Goal: Information Seeking & Learning: Get advice/opinions

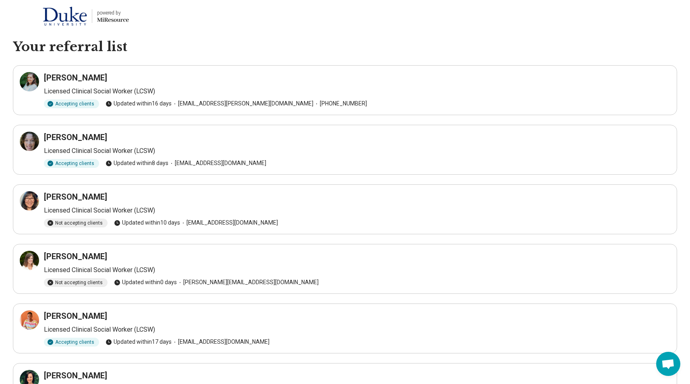
click at [62, 10] on img at bounding box center [65, 15] width 44 height 19
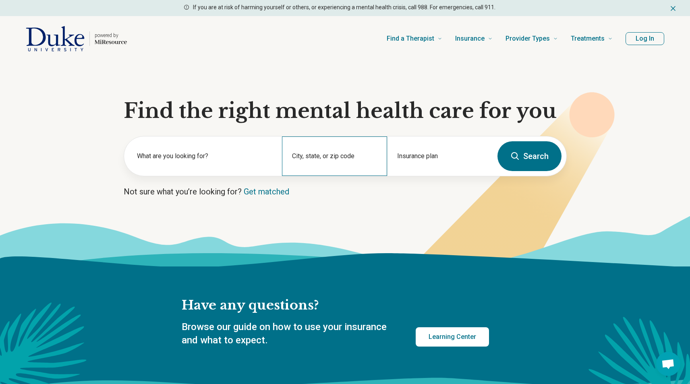
click at [337, 152] on div "City, state, or zip code" at bounding box center [334, 156] width 105 height 39
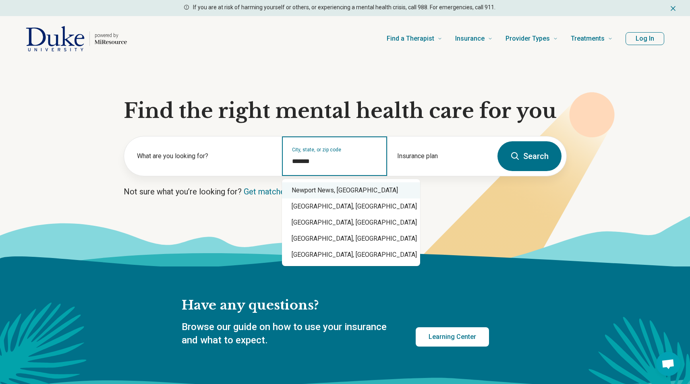
click at [323, 191] on div "Newport News, VA" at bounding box center [351, 191] width 138 height 16
type input "**********"
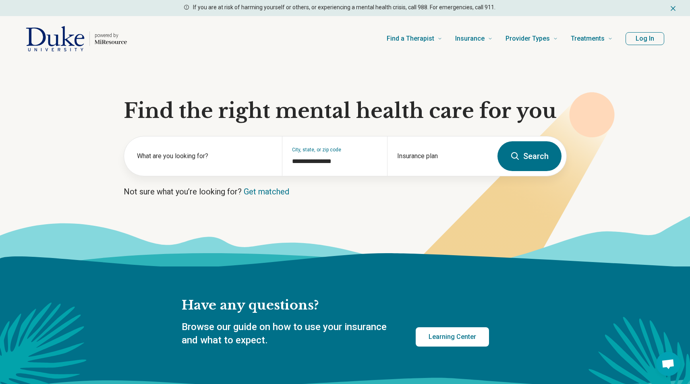
click at [507, 160] on button "Search" at bounding box center [530, 156] width 64 height 30
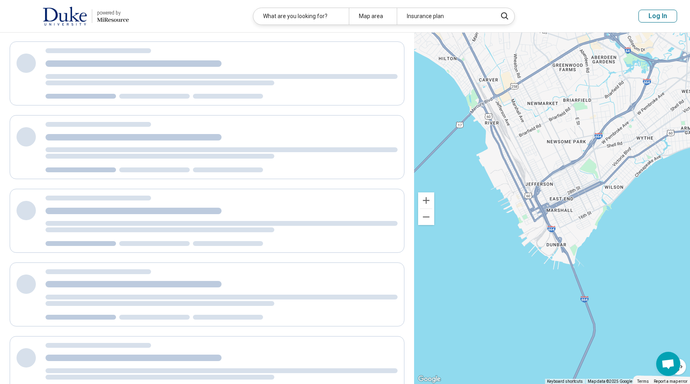
scroll to position [1, 0]
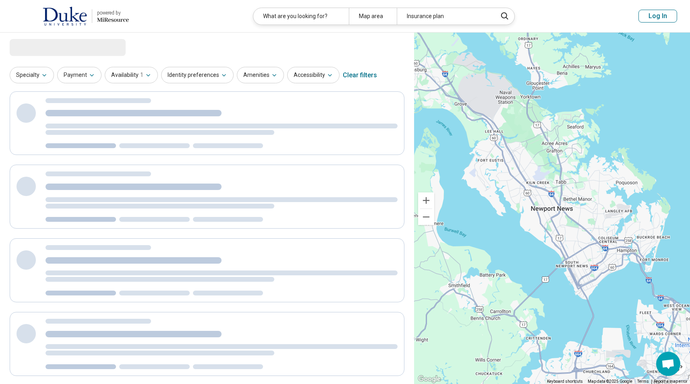
select select "***"
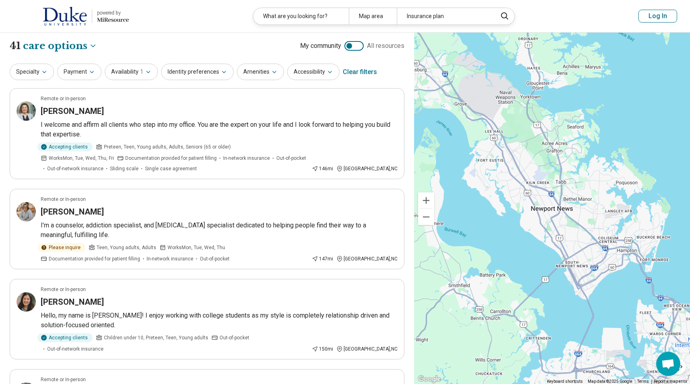
click at [80, 23] on img at bounding box center [65, 15] width 44 height 19
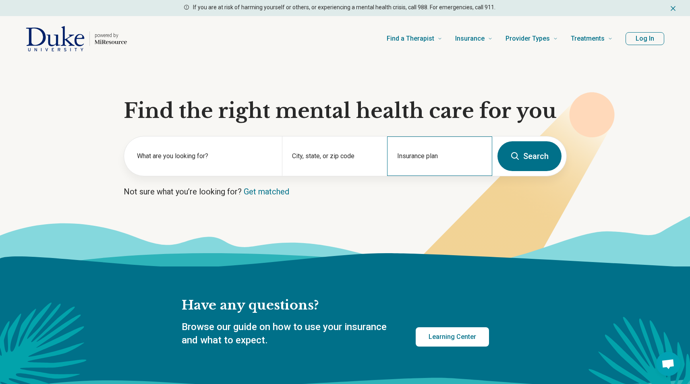
click at [475, 155] on div "Insurance plan" at bounding box center [439, 156] width 105 height 39
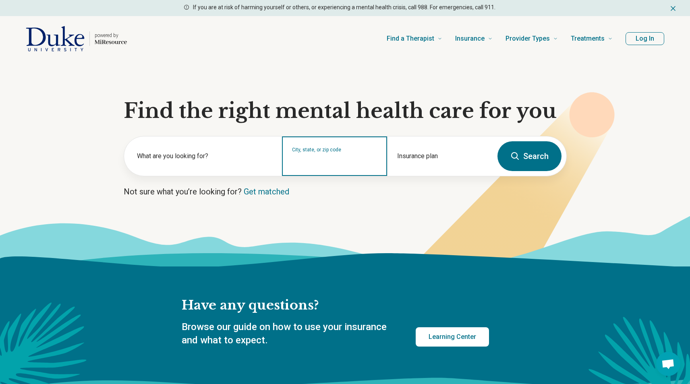
click at [340, 167] on div "City, state, or zip code" at bounding box center [334, 156] width 105 height 39
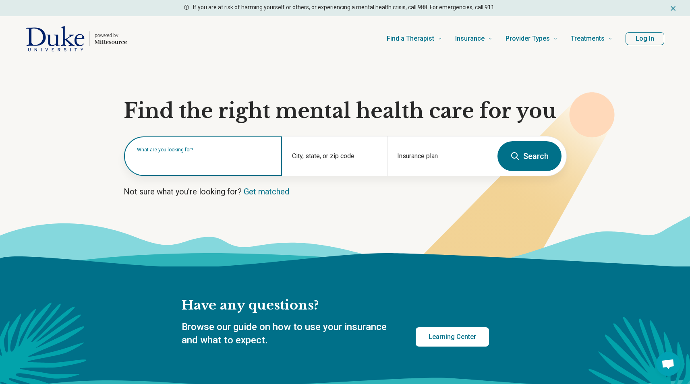
click at [174, 166] on div "What are you looking for?" at bounding box center [203, 156] width 158 height 39
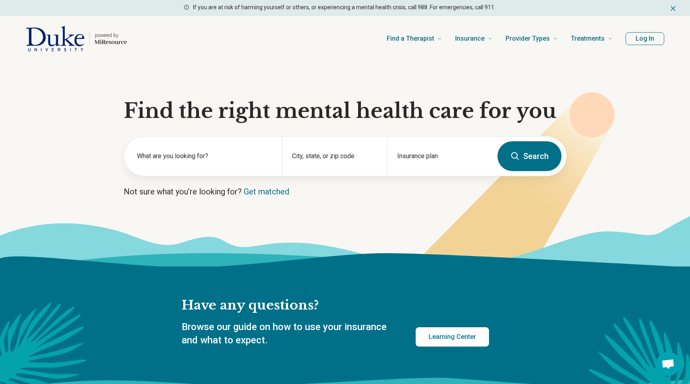
click at [523, 164] on button "Search" at bounding box center [530, 156] width 64 height 30
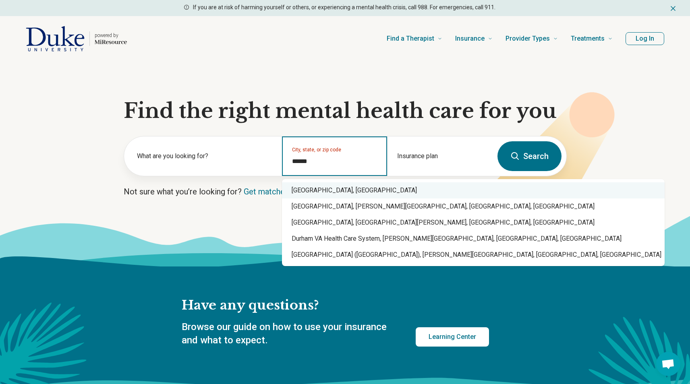
click at [321, 194] on div "Durham, NC" at bounding box center [473, 191] width 383 height 16
type input "**********"
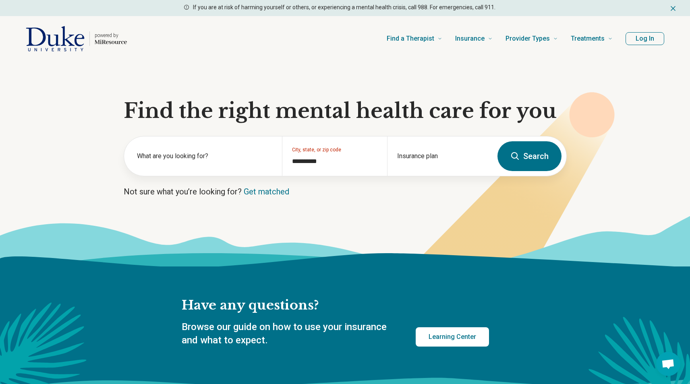
click at [540, 152] on button "Search" at bounding box center [530, 156] width 64 height 30
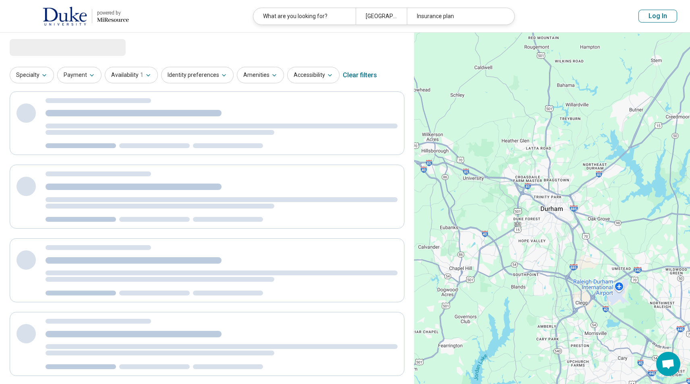
select select "***"
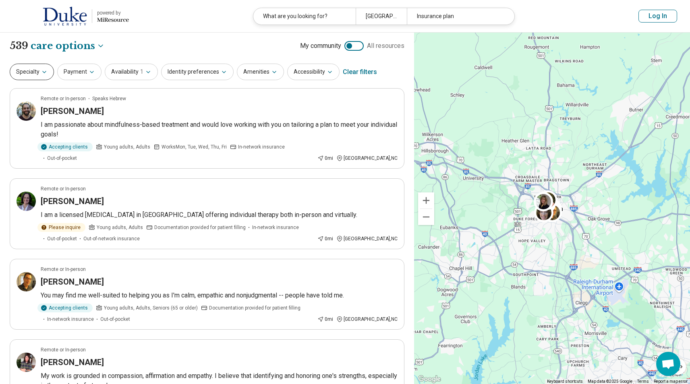
click at [50, 73] on button "Specialty" at bounding box center [32, 72] width 44 height 17
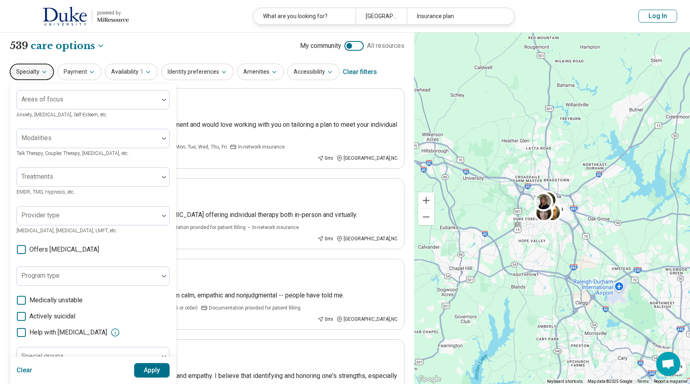
click at [81, 226] on div "Provider type Psychologist, Psychiatrist, LMFT, etc." at bounding box center [93, 220] width 153 height 29
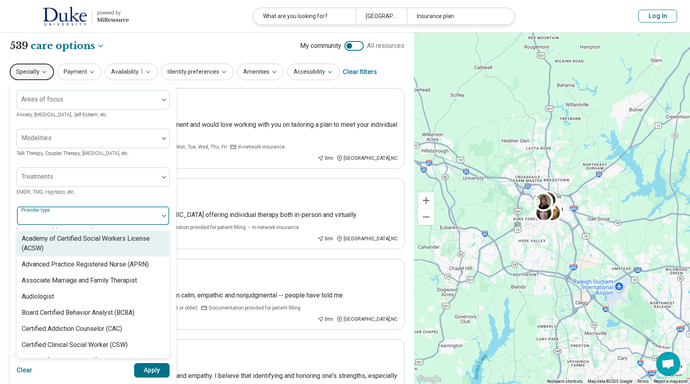
click at [86, 220] on div at bounding box center [87, 219] width 135 height 11
click at [86, 219] on div at bounding box center [87, 219] width 135 height 11
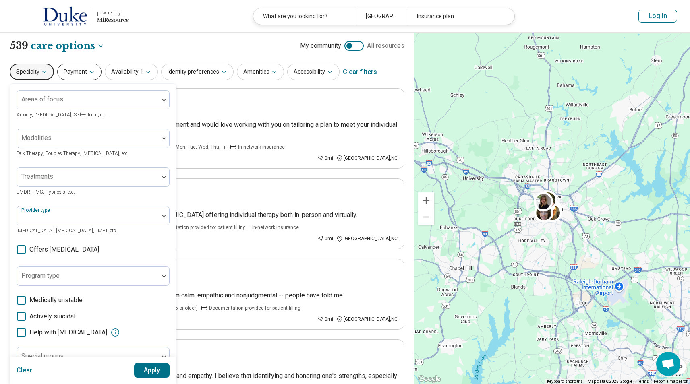
click at [89, 71] on icon "button" at bounding box center [92, 72] width 6 height 6
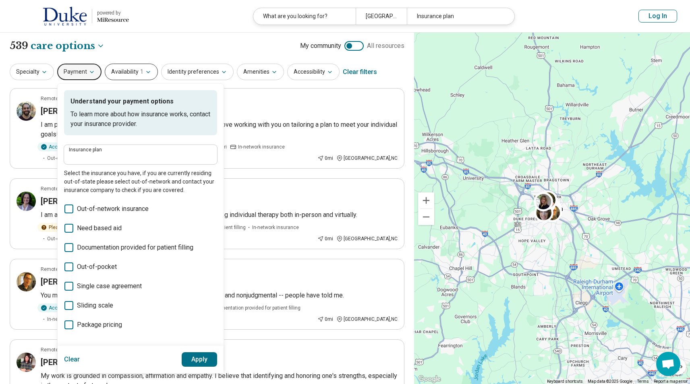
click at [145, 74] on icon "button" at bounding box center [148, 72] width 6 height 6
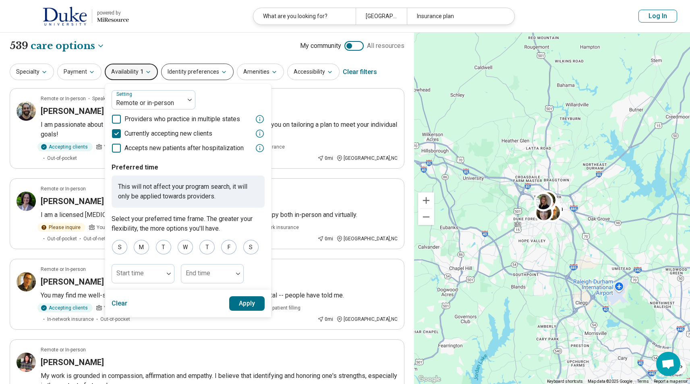
click at [199, 67] on button "Identity preferences" at bounding box center [197, 72] width 73 height 17
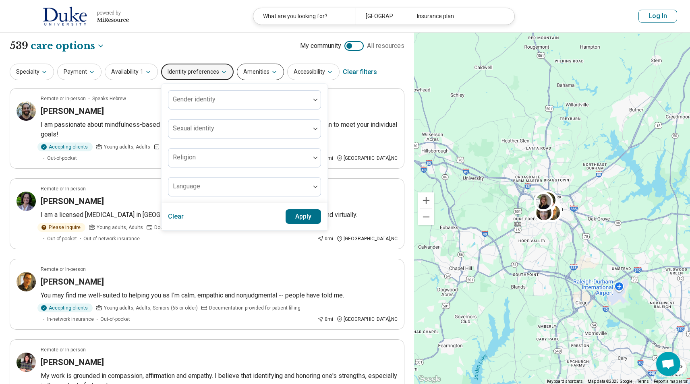
click at [271, 71] on icon "button" at bounding box center [274, 72] width 6 height 6
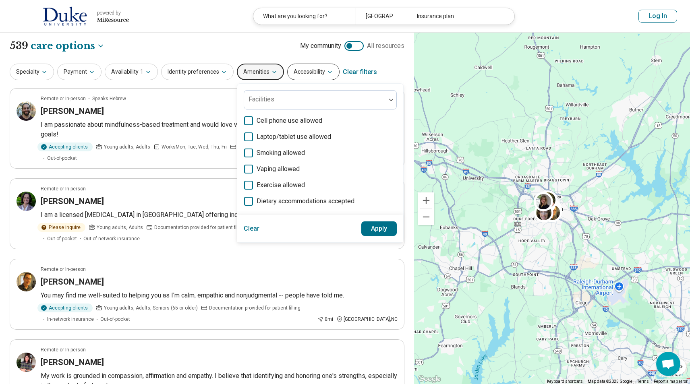
click at [315, 69] on button "Accessibility" at bounding box center [313, 72] width 52 height 17
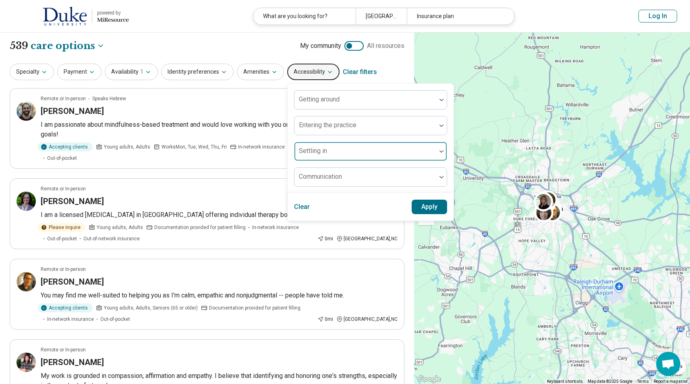
click at [330, 158] on div at bounding box center [365, 154] width 135 height 11
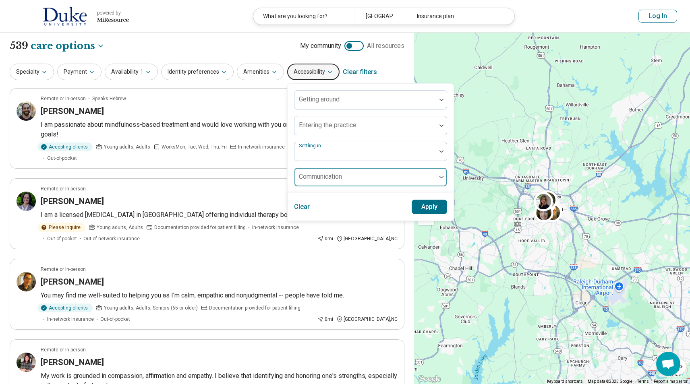
click at [309, 178] on div "Communication" at bounding box center [370, 177] width 153 height 19
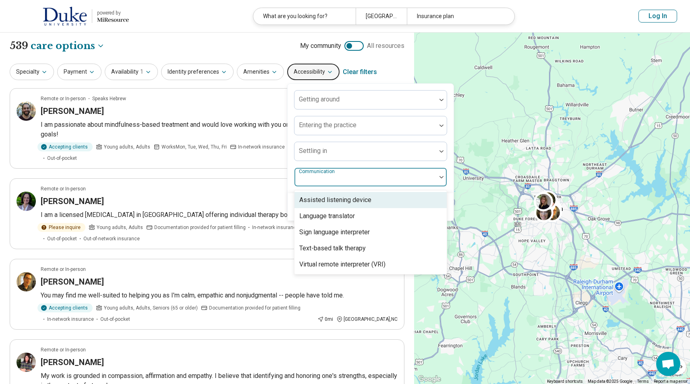
click at [309, 178] on div at bounding box center [365, 180] width 135 height 11
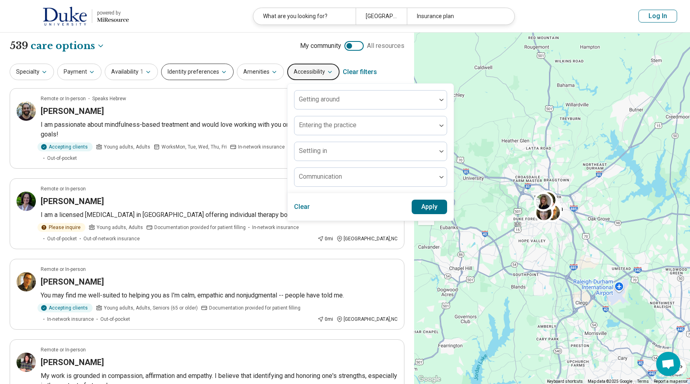
click at [200, 73] on button "Identity preferences" at bounding box center [197, 72] width 73 height 17
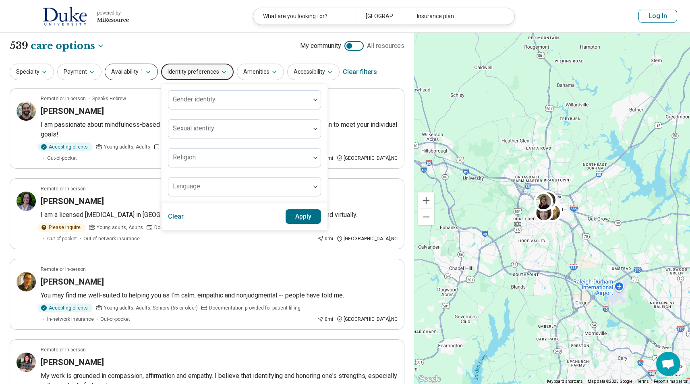
click at [140, 73] on span "1" at bounding box center [141, 72] width 3 height 8
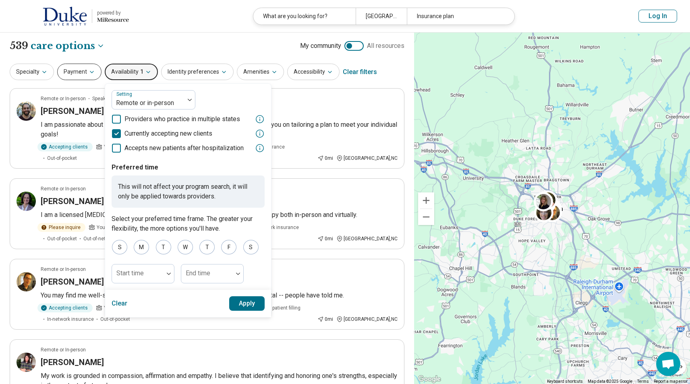
click at [65, 71] on button "Payment" at bounding box center [79, 72] width 44 height 17
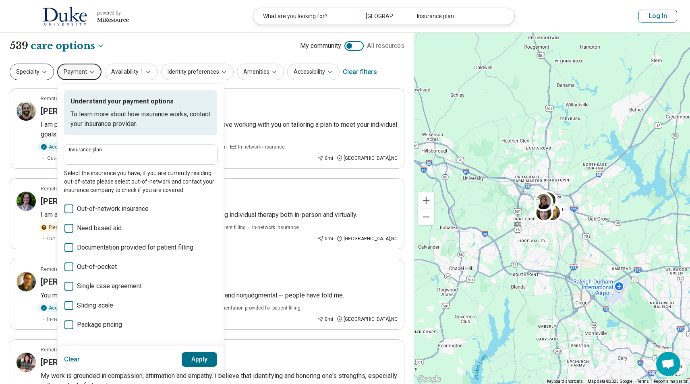
click at [37, 72] on button "Specialty" at bounding box center [32, 72] width 44 height 17
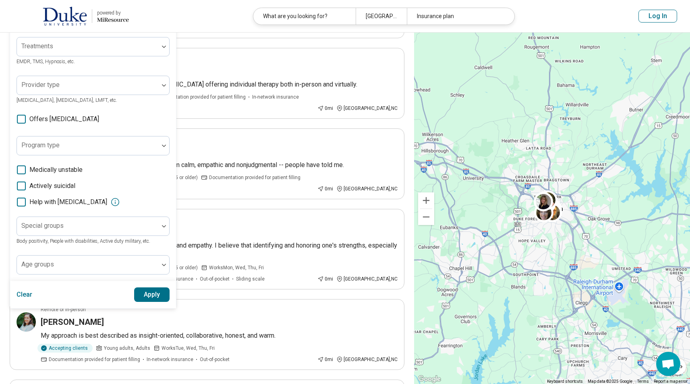
scroll to position [133, 0]
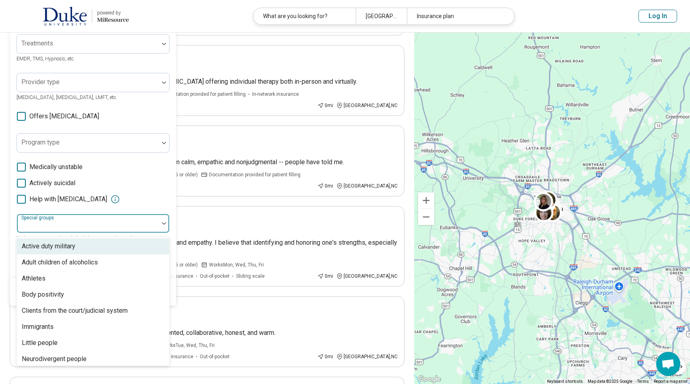
click at [72, 231] on div at bounding box center [87, 226] width 135 height 11
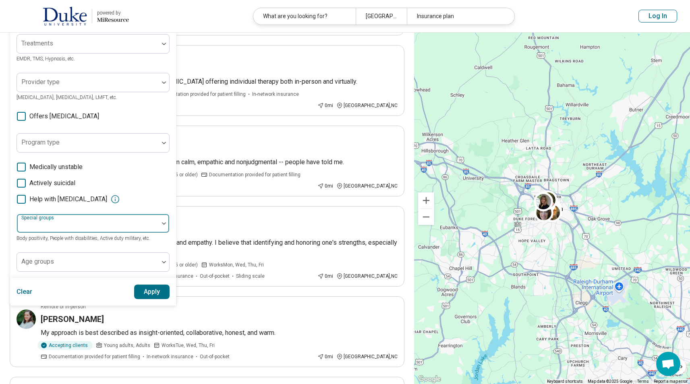
click at [73, 228] on div at bounding box center [87, 226] width 135 height 11
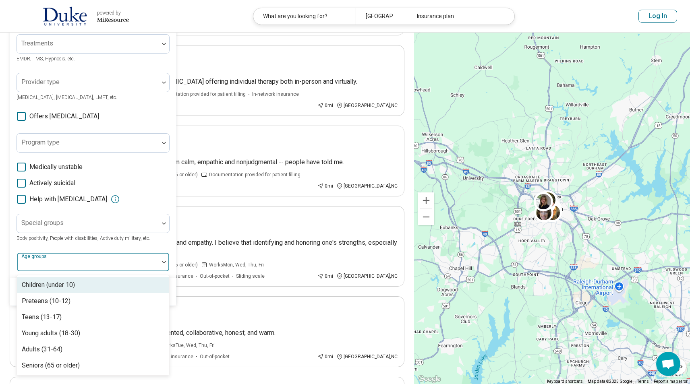
click at [67, 257] on div at bounding box center [88, 262] width 142 height 18
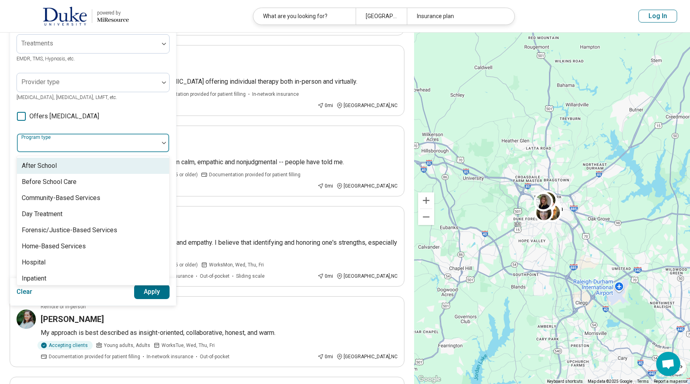
click at [83, 139] on div at bounding box center [88, 143] width 142 height 18
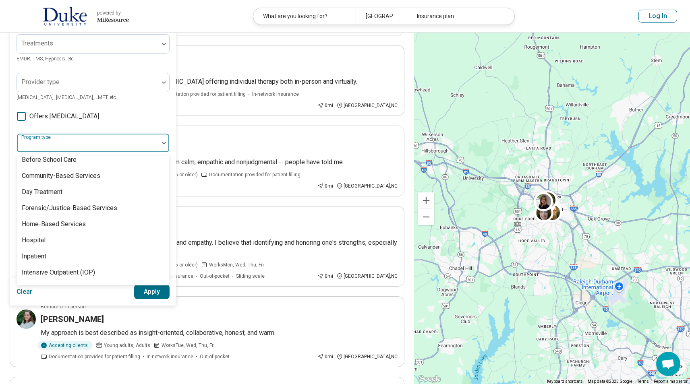
scroll to position [0, 0]
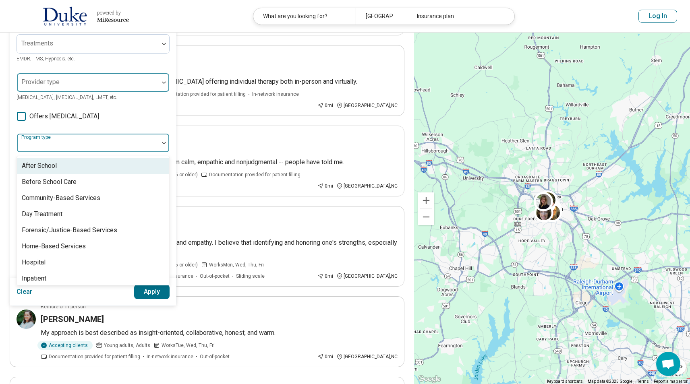
click at [91, 86] on div at bounding box center [87, 85] width 135 height 11
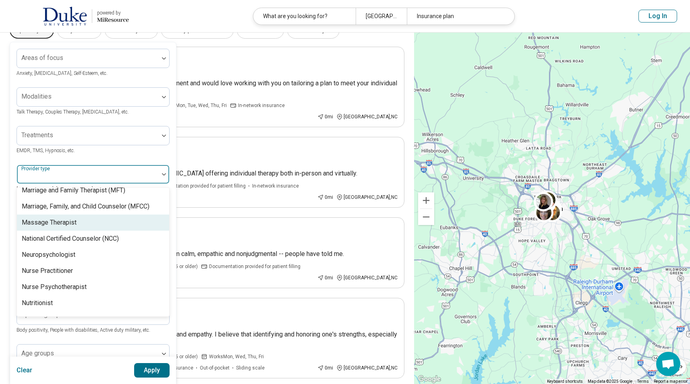
scroll to position [37, 0]
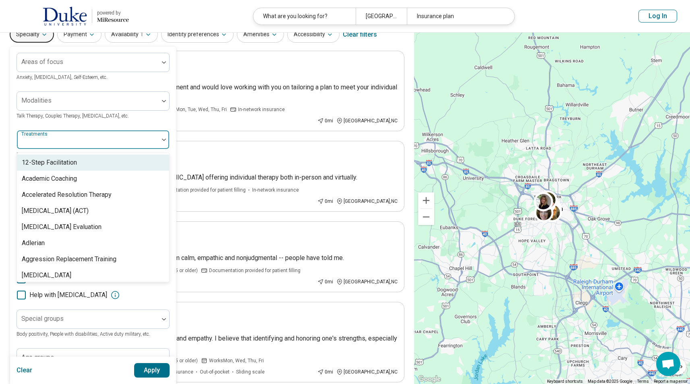
click at [69, 145] on div at bounding box center [87, 142] width 135 height 11
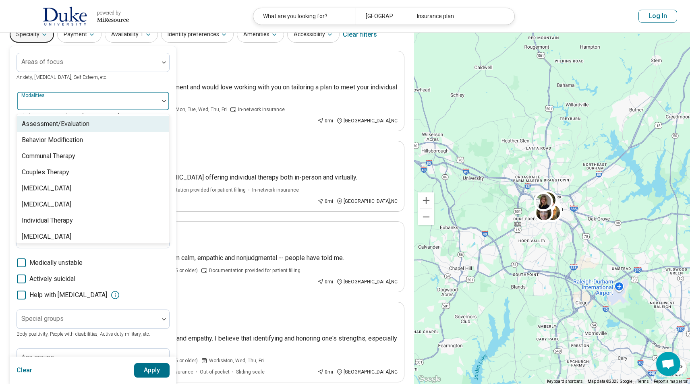
click at [92, 104] on div at bounding box center [87, 104] width 135 height 11
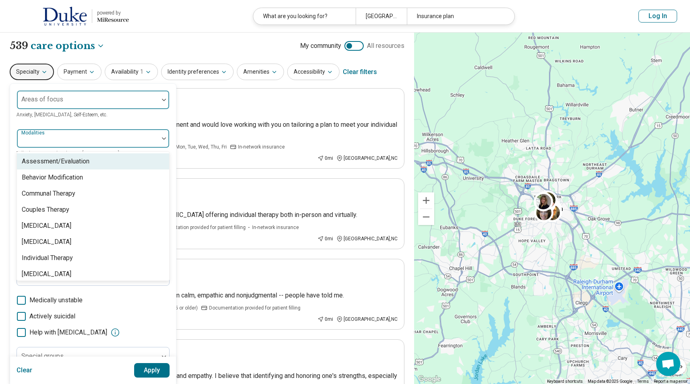
scroll to position [0, 0]
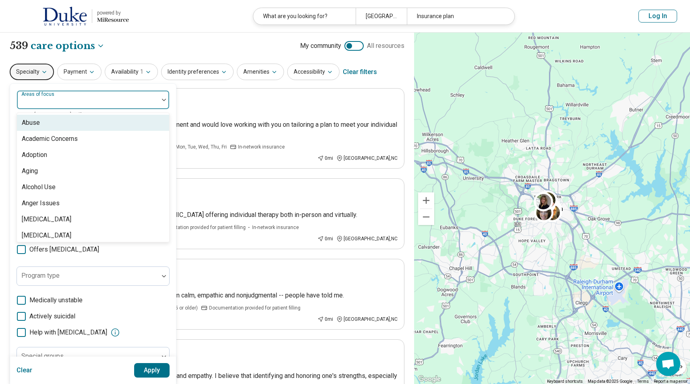
click at [87, 106] on div at bounding box center [87, 103] width 135 height 11
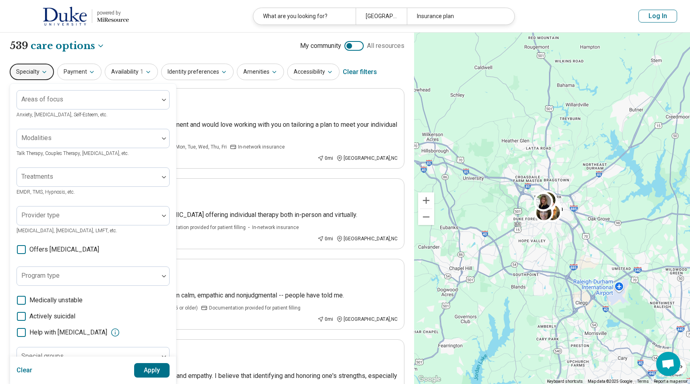
click at [38, 73] on button "Specialty" at bounding box center [32, 72] width 44 height 17
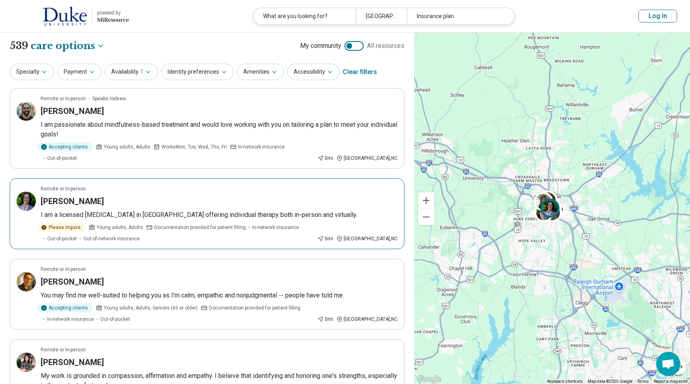
click at [58, 196] on h3 "Carolyn Reynolds" at bounding box center [72, 201] width 63 height 11
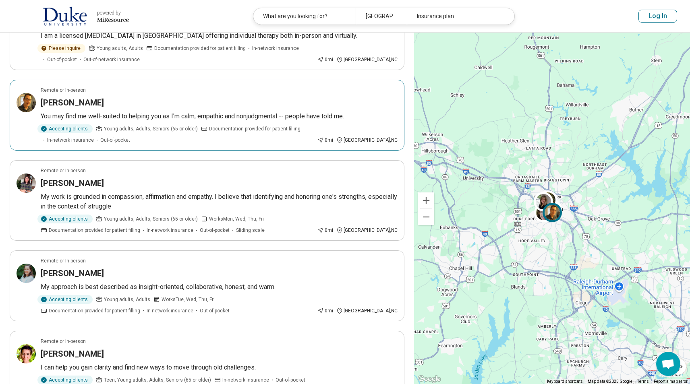
scroll to position [200, 0]
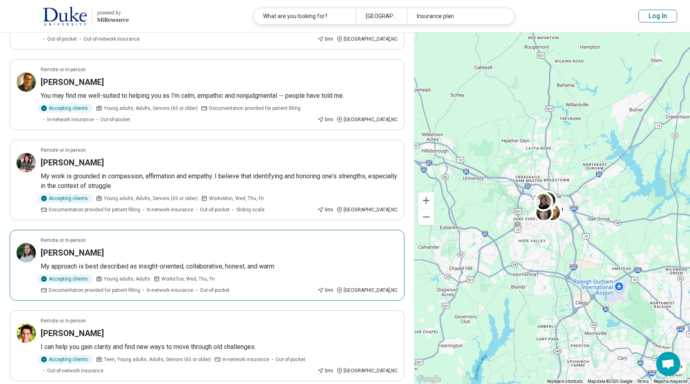
click at [95, 236] on article "Remote or In-person Leigh Egeghy My approach is best described as insight-orien…" at bounding box center [207, 265] width 395 height 71
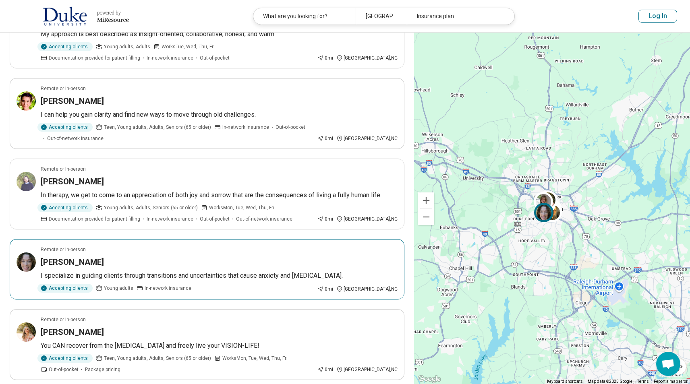
scroll to position [470, 0]
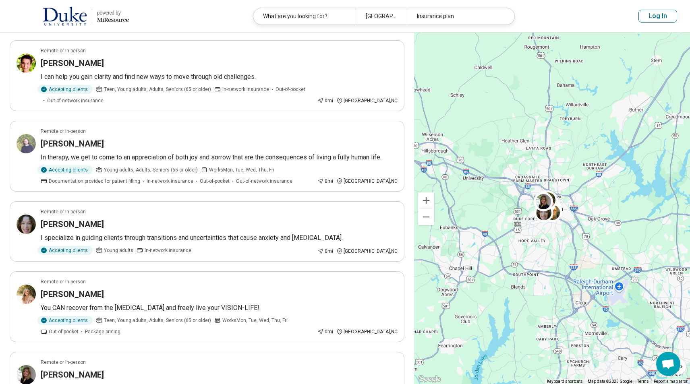
click at [108, 246] on p "Young adults" at bounding box center [114, 250] width 37 height 9
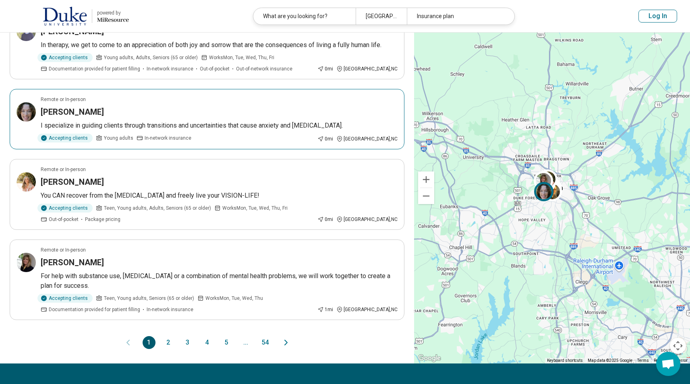
scroll to position [608, 0]
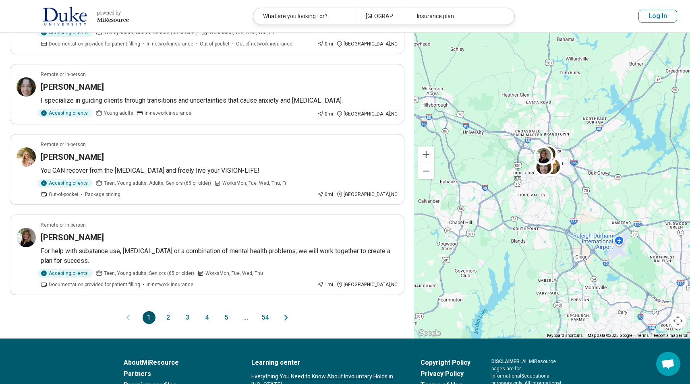
click at [163, 311] on button "2" at bounding box center [168, 317] width 13 height 13
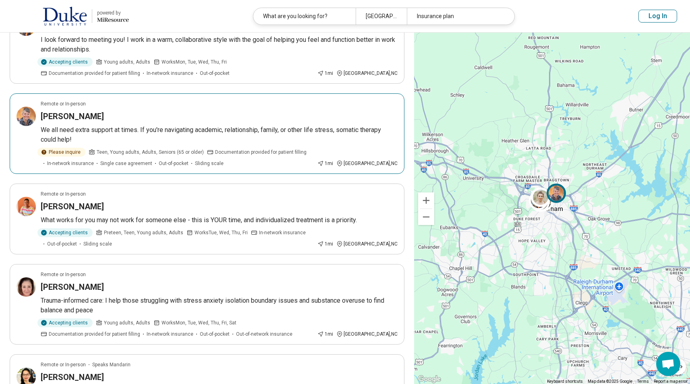
scroll to position [355, 0]
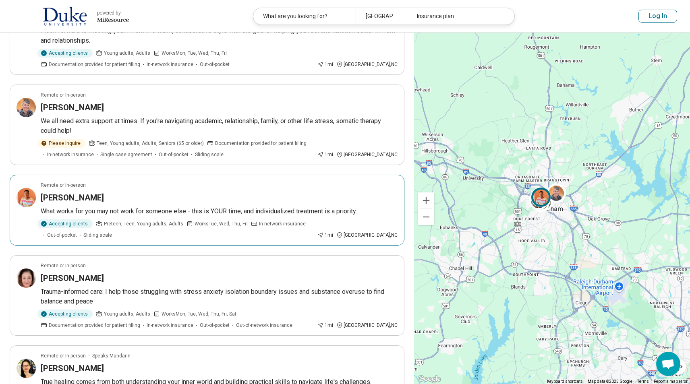
click at [108, 207] on p "What works for you may not work for someone else - this is YOUR time, and indiv…" at bounding box center [219, 212] width 357 height 10
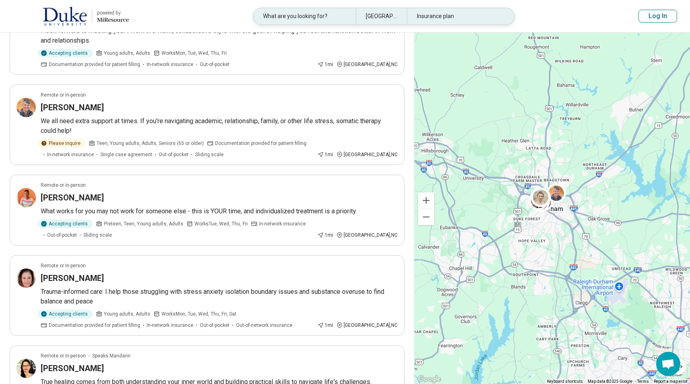
click at [304, 20] on div "What are you looking for?" at bounding box center [304, 16] width 102 height 17
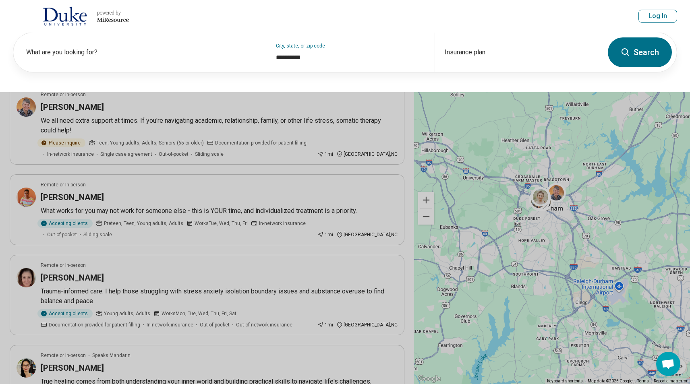
click at [179, 139] on button at bounding box center [345, 192] width 690 height 384
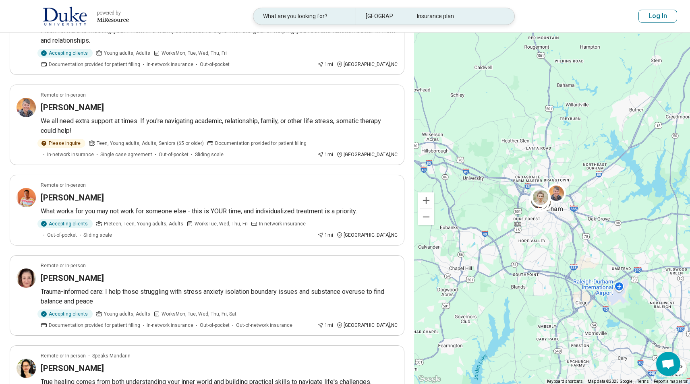
click at [313, 20] on div "What are you looking for?" at bounding box center [304, 16] width 102 height 17
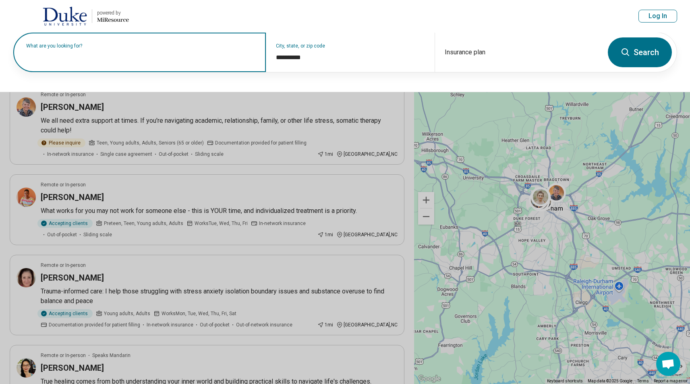
click at [176, 58] on input "text" at bounding box center [141, 57] width 230 height 10
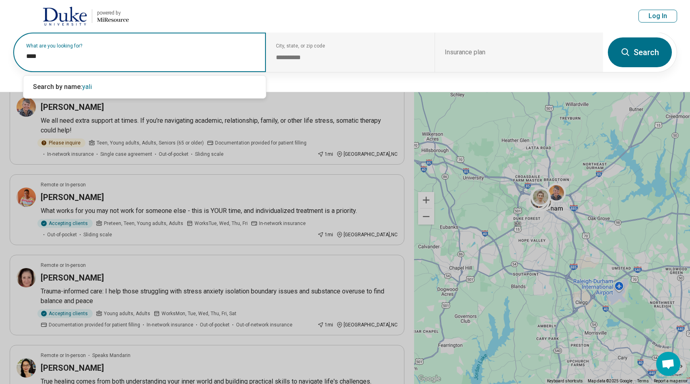
type input "*****"
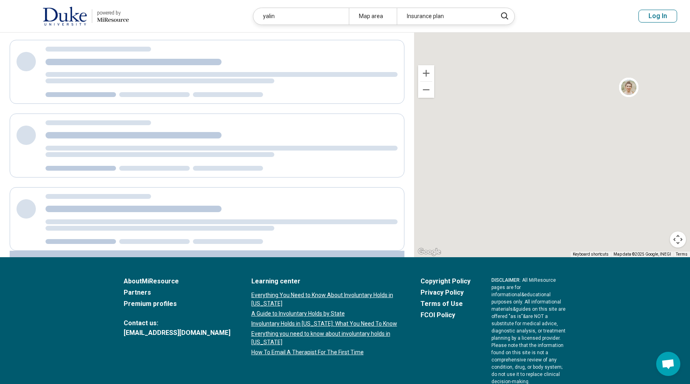
scroll to position [107, 0]
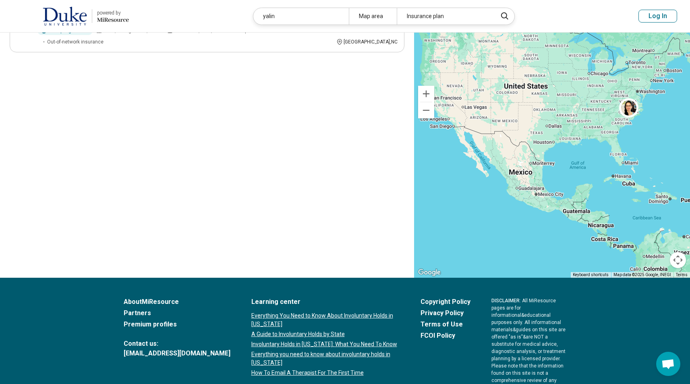
click at [94, 110] on div "**********" at bounding box center [207, 102] width 414 height 352
click at [23, 112] on div "**********" at bounding box center [207, 102] width 414 height 352
click at [50, 112] on div "**********" at bounding box center [207, 102] width 414 height 352
click at [60, 98] on div "**********" at bounding box center [207, 102] width 414 height 352
click at [18, 111] on div "**********" at bounding box center [207, 102] width 414 height 352
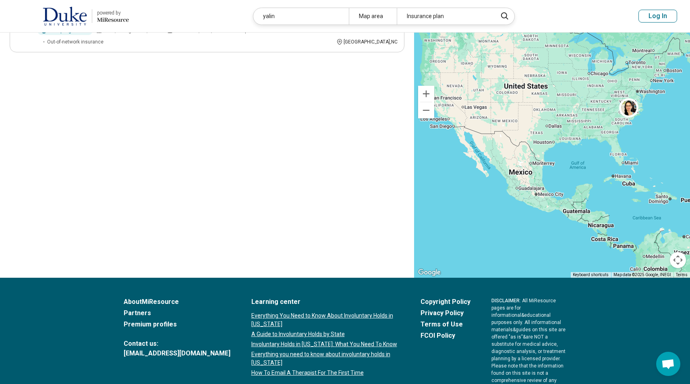
click at [34, 111] on div "**********" at bounding box center [207, 102] width 414 height 352
click at [44, 123] on div "**********" at bounding box center [207, 102] width 414 height 352
click at [44, 141] on div "**********" at bounding box center [207, 102] width 414 height 352
click at [203, 245] on div "**********" at bounding box center [207, 102] width 414 height 352
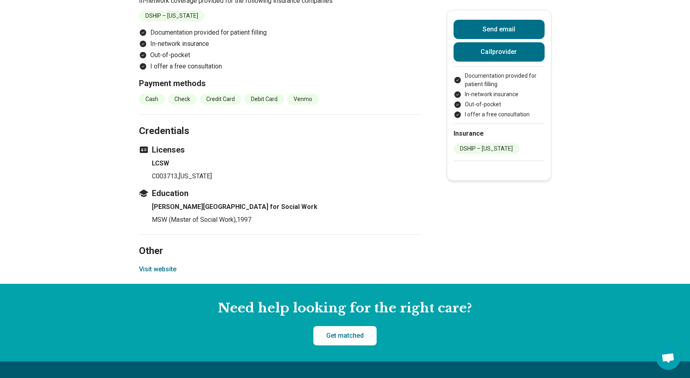
scroll to position [904, 0]
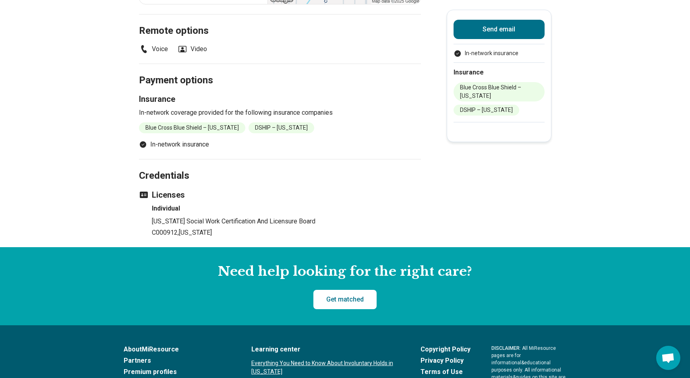
scroll to position [378, 0]
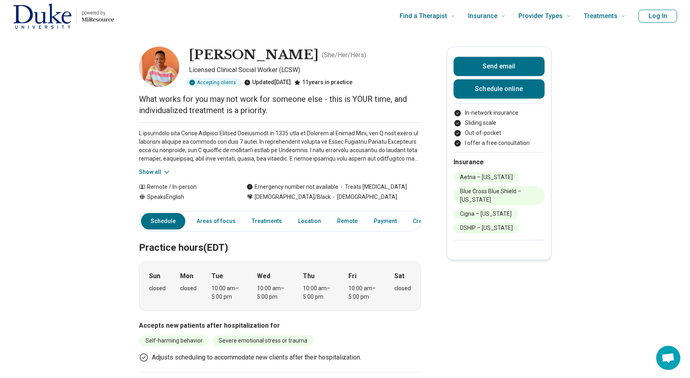
scroll to position [0, 6]
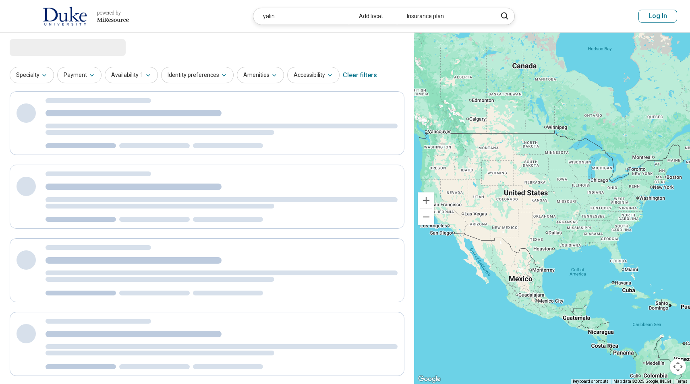
select select "***"
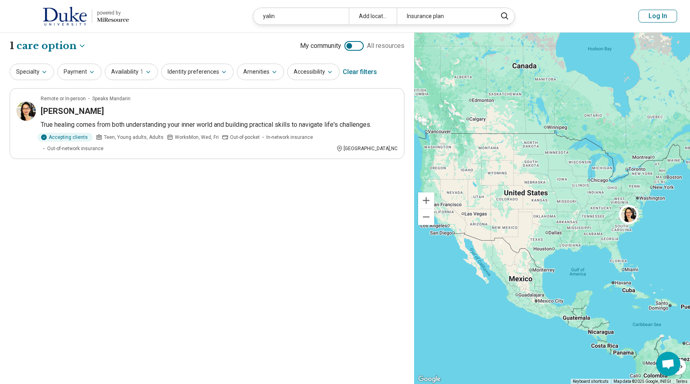
click at [23, 118] on img at bounding box center [26, 111] width 19 height 19
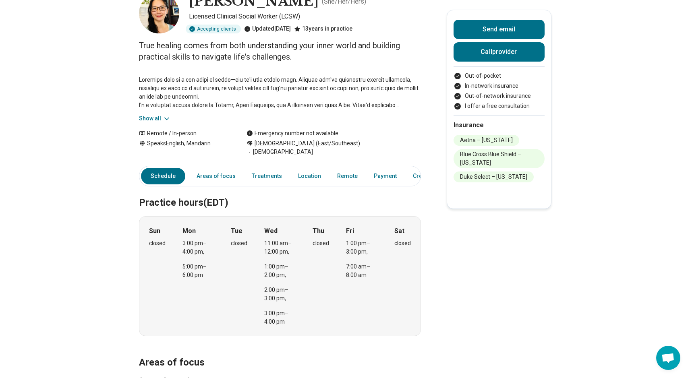
scroll to position [46, 0]
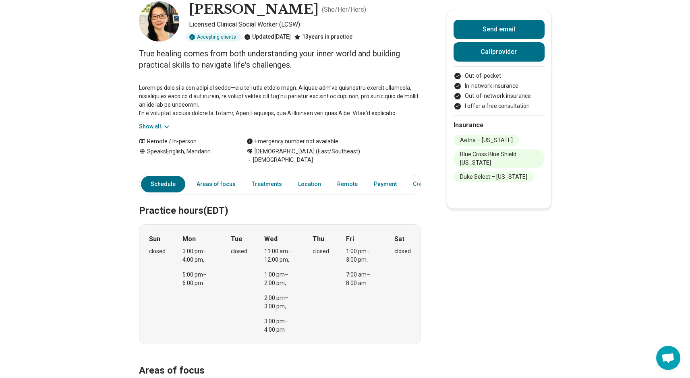
click at [158, 124] on button "Show all" at bounding box center [155, 127] width 32 height 8
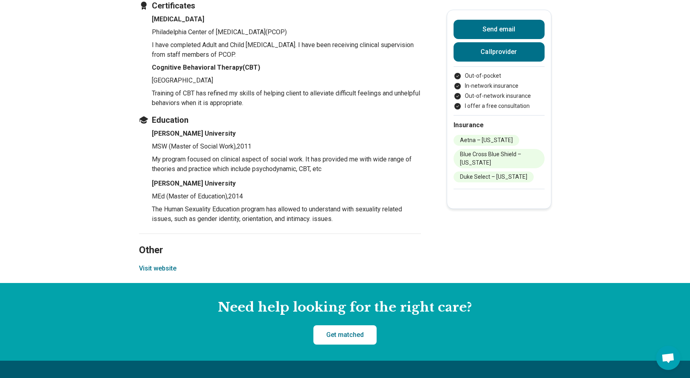
scroll to position [1270, 0]
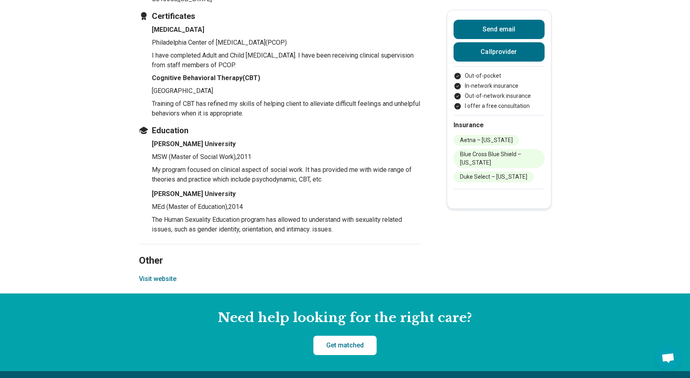
click at [163, 276] on button "Visit website" at bounding box center [157, 279] width 37 height 10
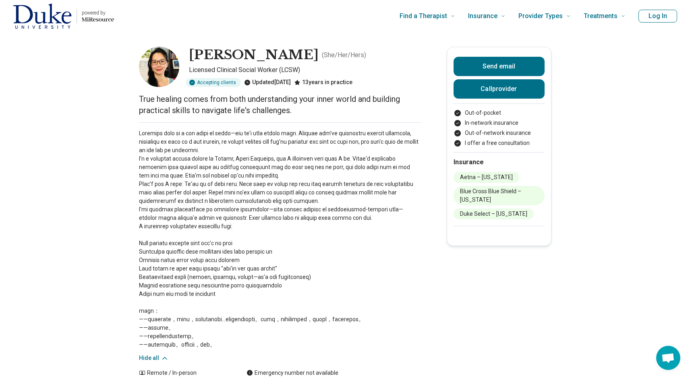
scroll to position [0, 0]
click at [158, 64] on img at bounding box center [159, 67] width 40 height 40
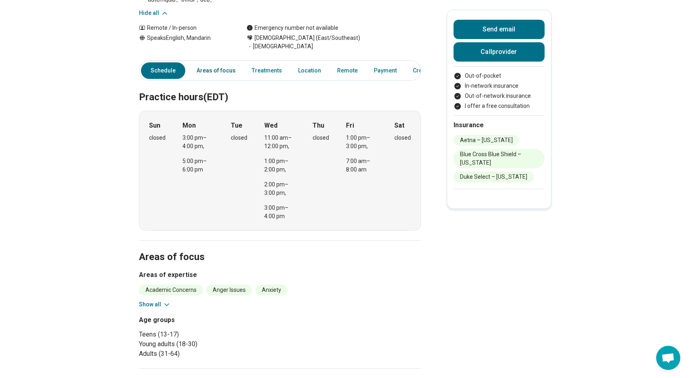
click at [221, 66] on link "Areas of focus" at bounding box center [216, 70] width 49 height 17
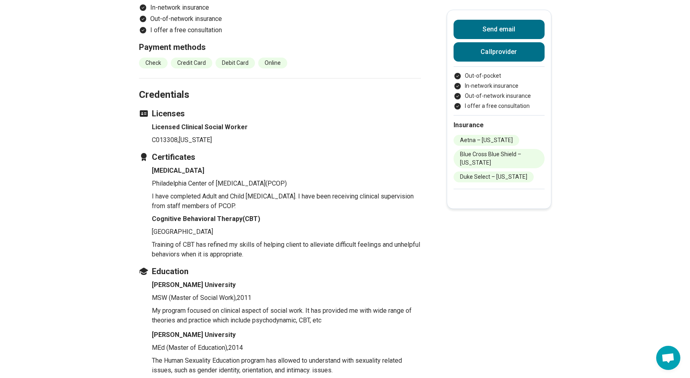
scroll to position [1256, 0]
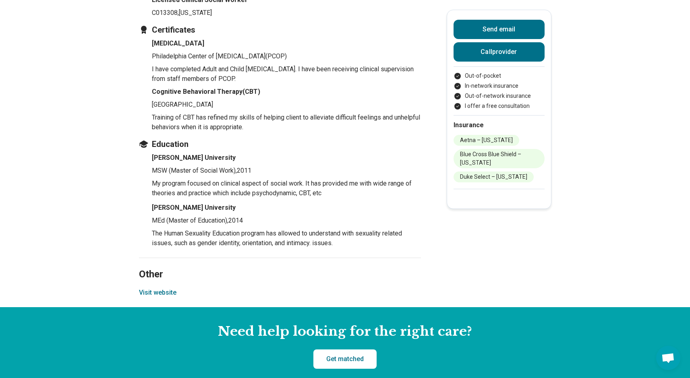
click at [671, 355] on span "Open chat" at bounding box center [668, 358] width 13 height 11
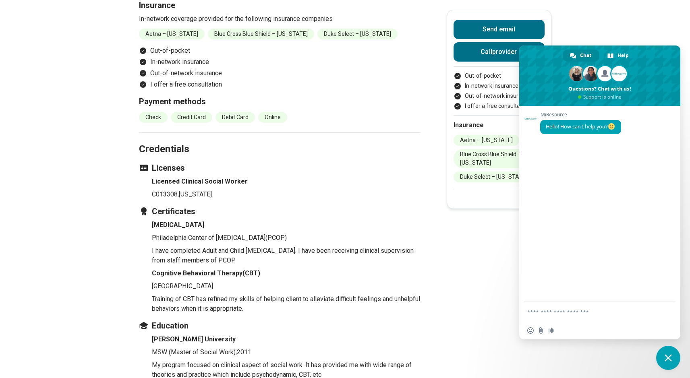
scroll to position [1012, 0]
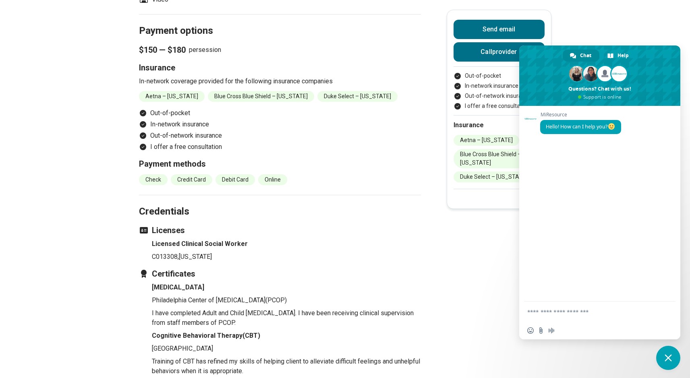
click at [669, 355] on span "Close chat" at bounding box center [668, 358] width 7 height 7
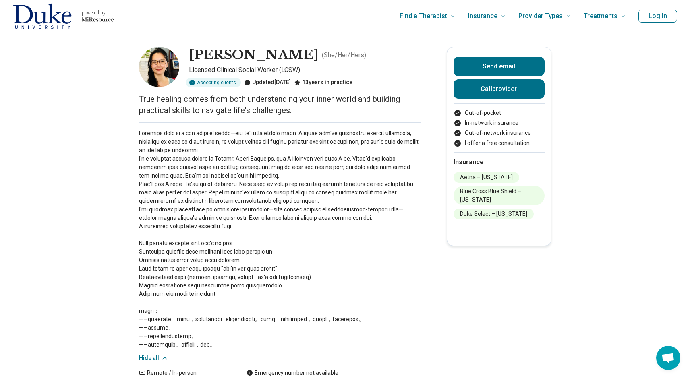
scroll to position [0, 0]
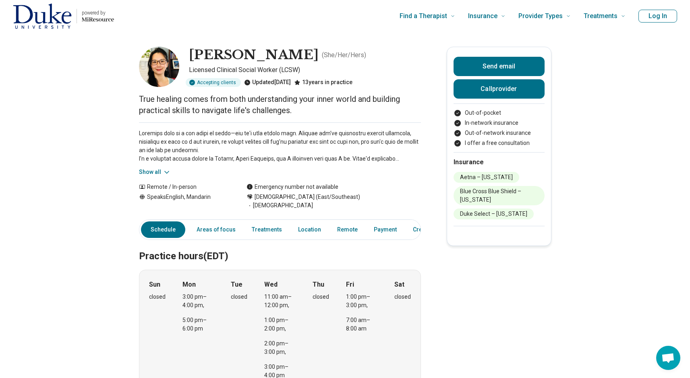
scroll to position [0, 6]
